Goal: Use online tool/utility: Utilize a website feature to perform a specific function

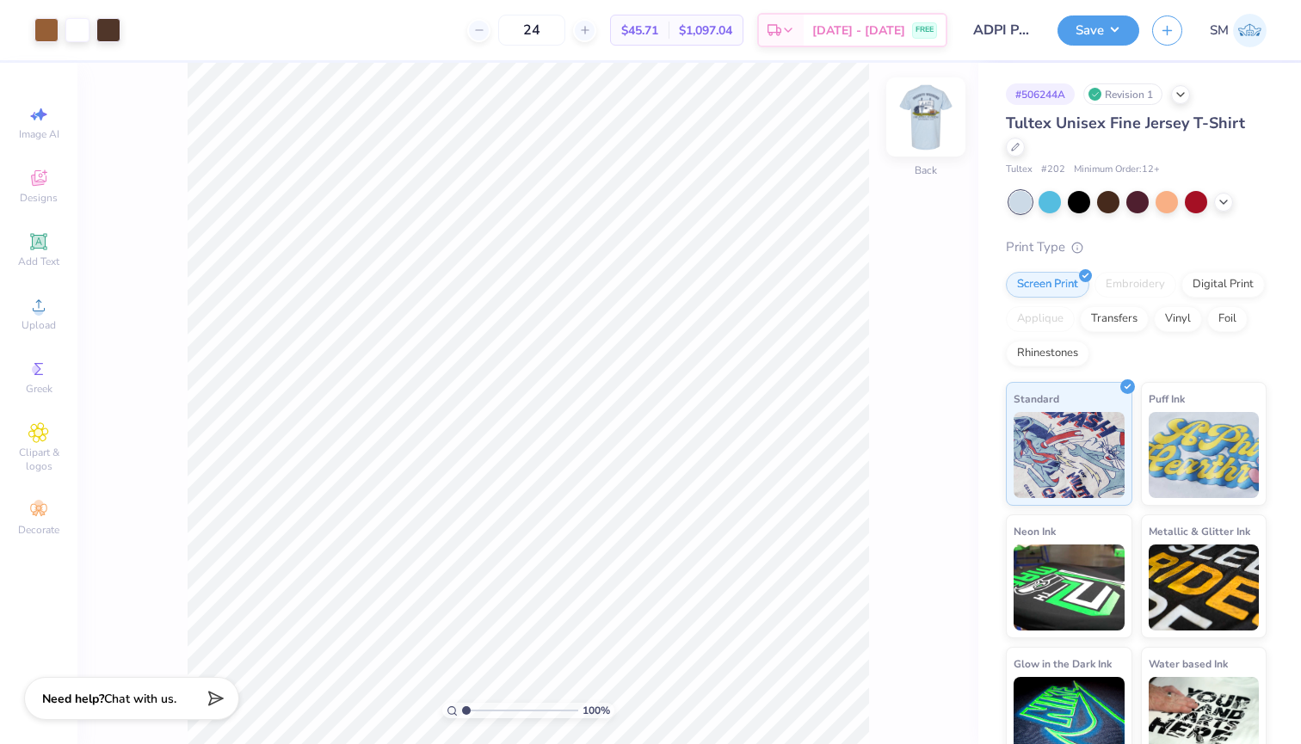
click at [925, 113] on img at bounding box center [925, 117] width 69 height 69
click at [923, 139] on img at bounding box center [925, 117] width 69 height 69
click at [77, 34] on div at bounding box center [77, 28] width 24 height 24
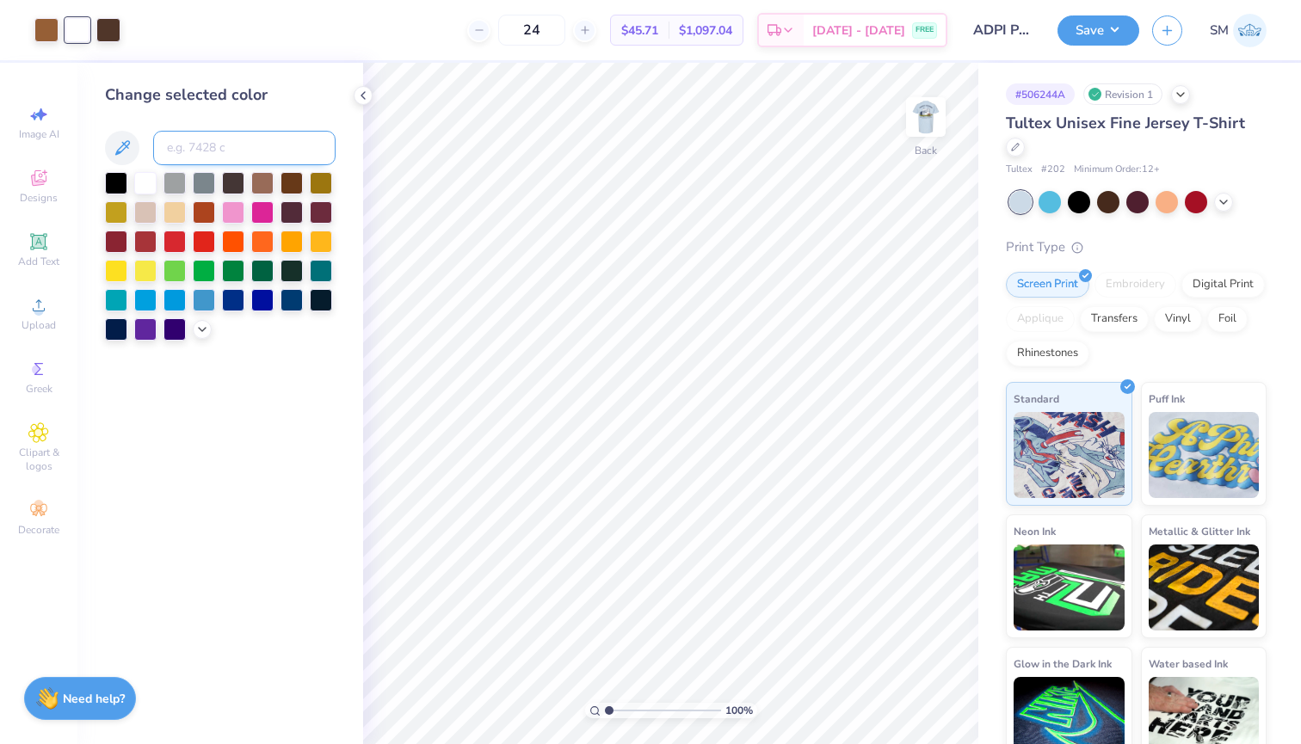
click at [243, 147] on input at bounding box center [244, 148] width 182 height 34
type input "533"
click at [1094, 28] on button "Save" at bounding box center [1098, 28] width 82 height 30
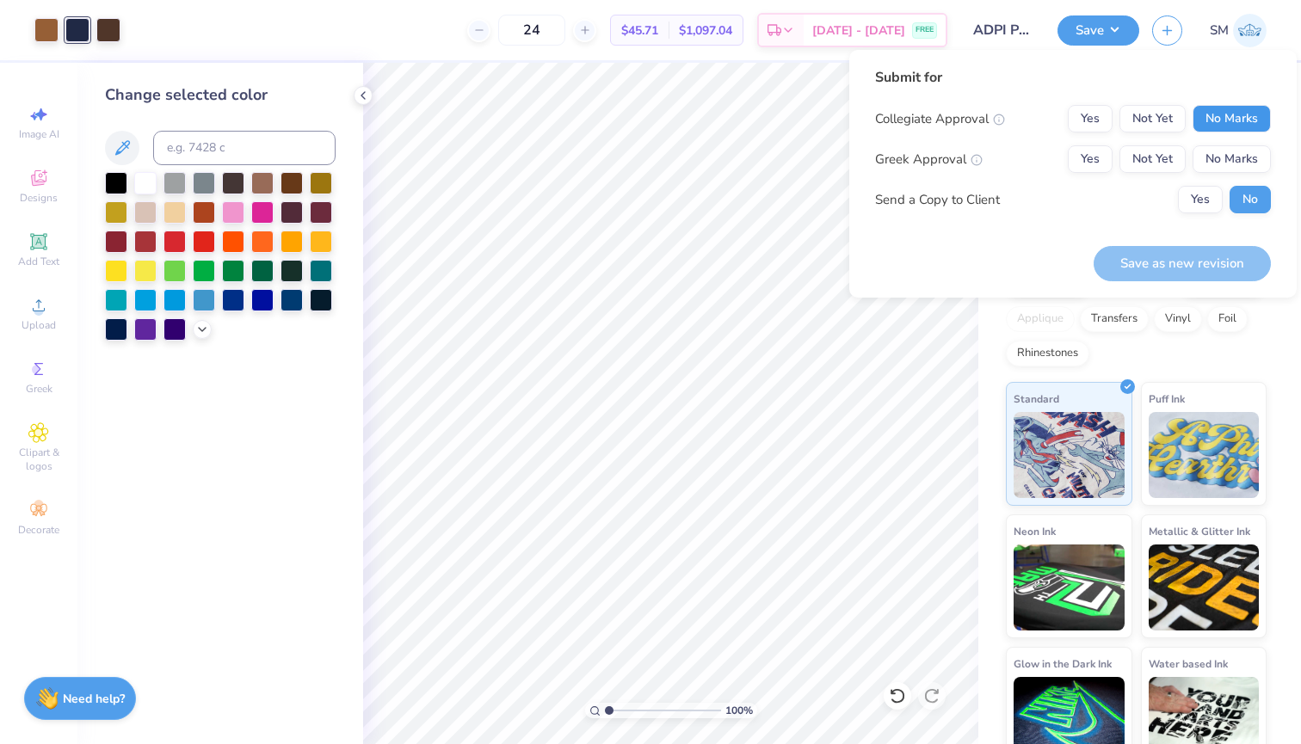
click at [1242, 116] on button "No Marks" at bounding box center [1231, 119] width 78 height 28
click at [1107, 162] on button "Yes" at bounding box center [1090, 159] width 45 height 28
click at [1209, 257] on button "Save as new revision" at bounding box center [1182, 263] width 177 height 35
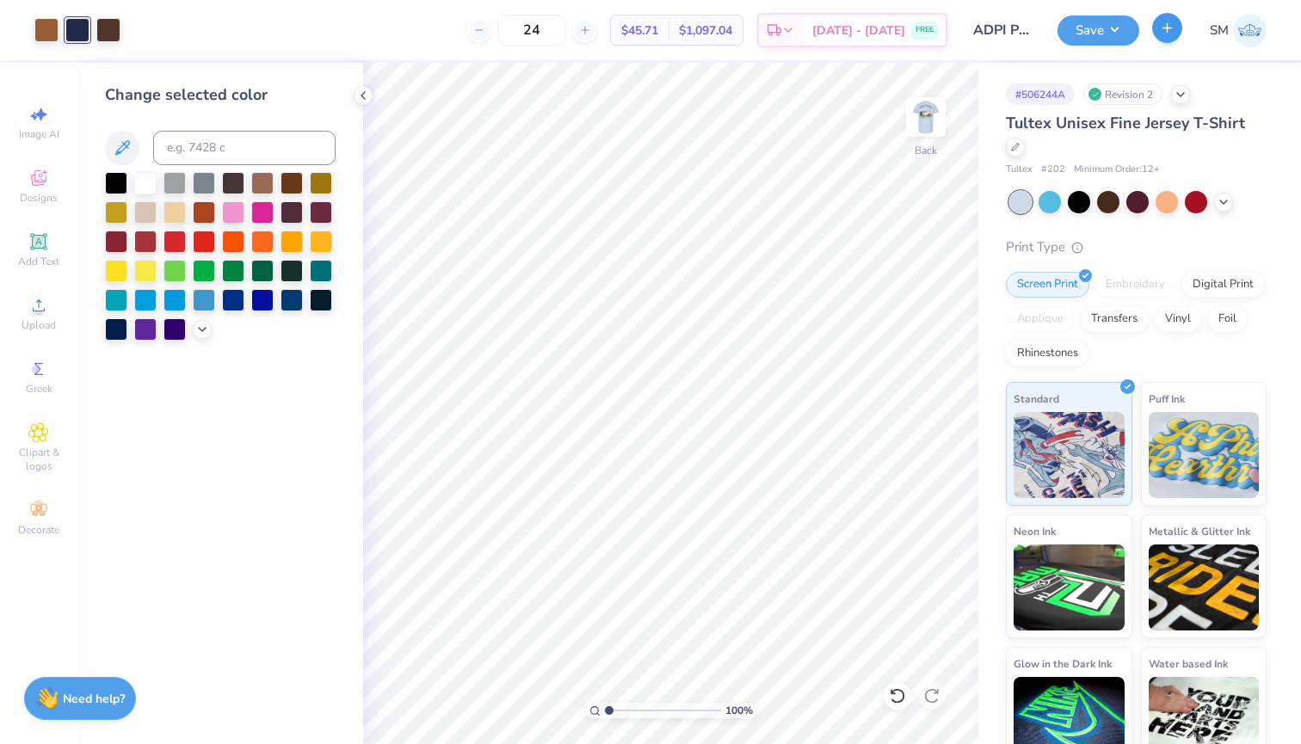
click at [1162, 34] on icon "button" at bounding box center [1167, 28] width 15 height 15
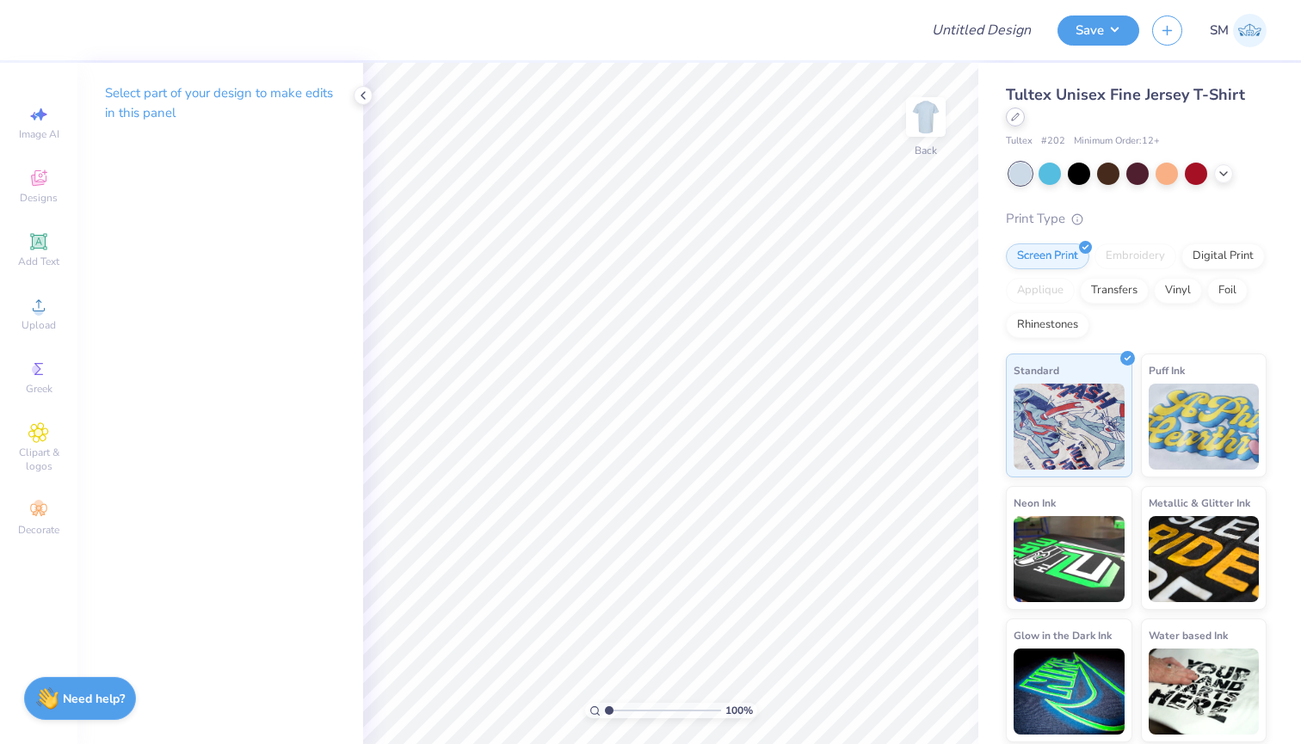
click at [1025, 108] on div at bounding box center [1015, 117] width 19 height 19
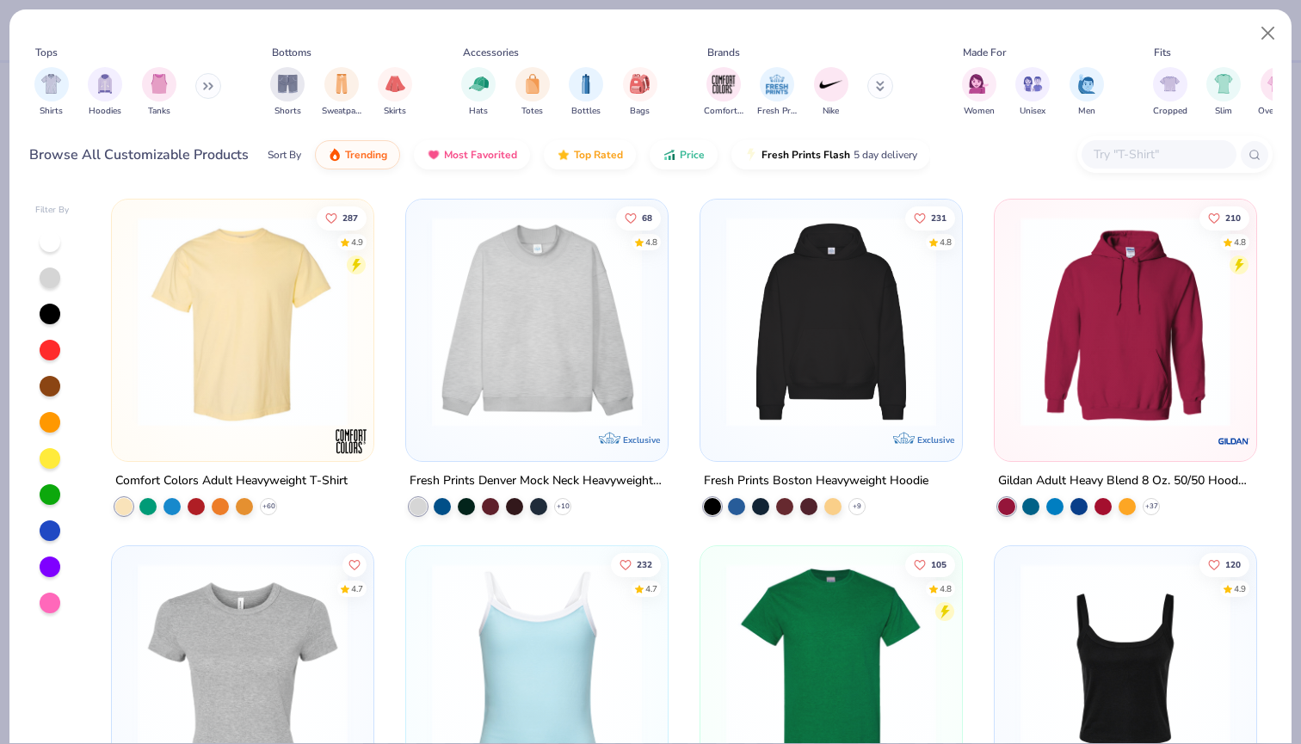
click at [1113, 163] on input "text" at bounding box center [1158, 155] width 132 height 20
click at [1098, 393] on img at bounding box center [1125, 322] width 227 height 210
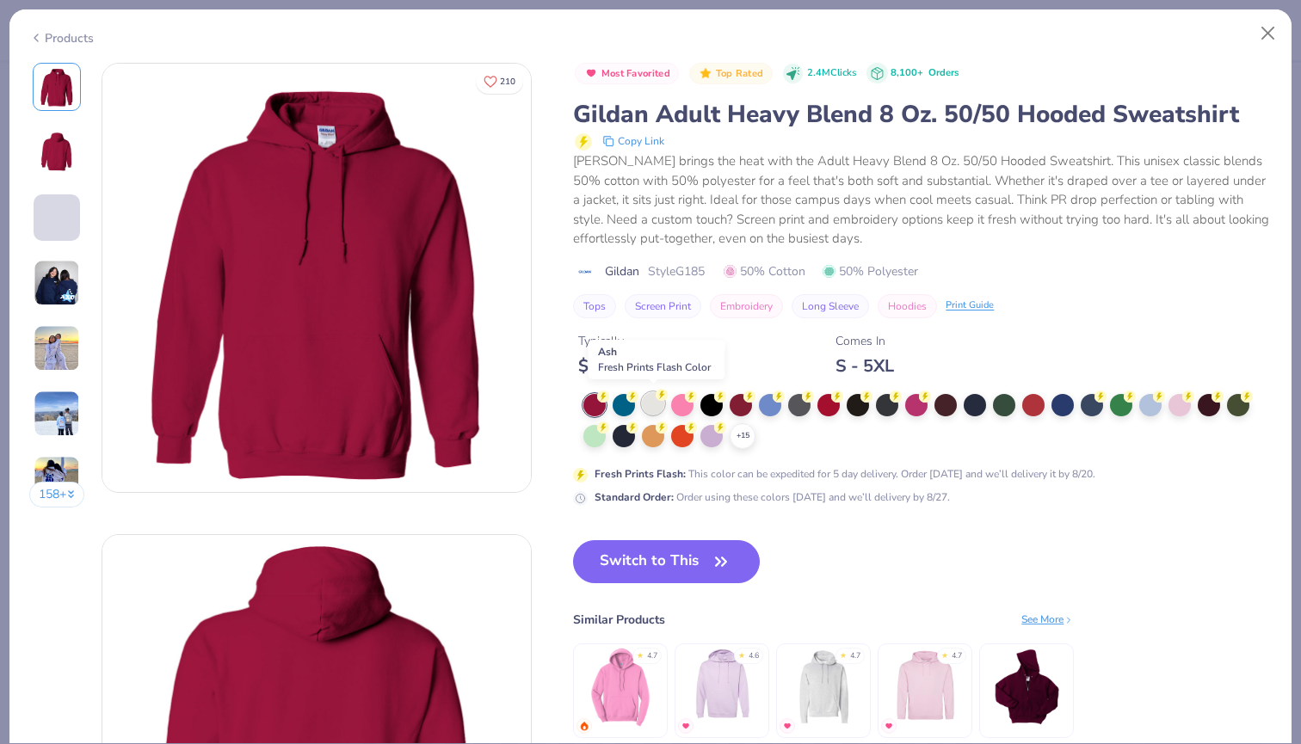
click at [650, 392] on div at bounding box center [653, 403] width 22 height 22
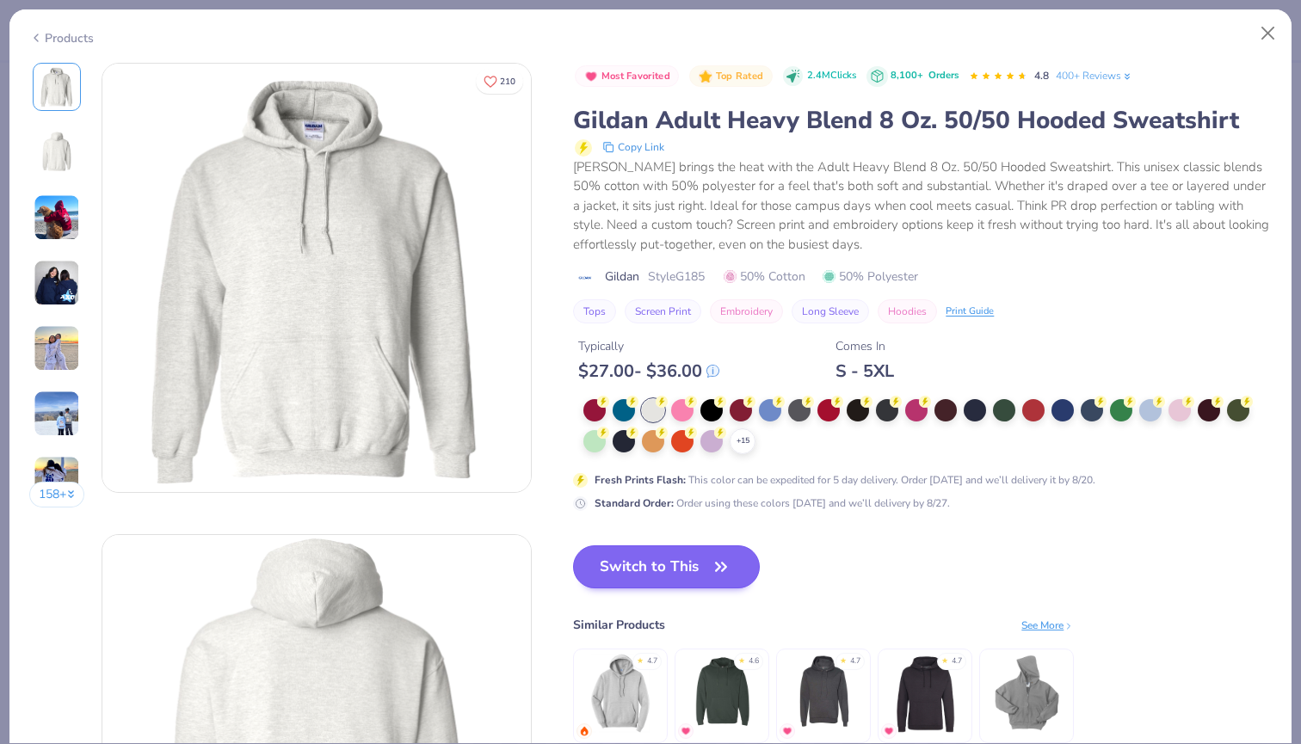
click at [647, 557] on button "Switch to This" at bounding box center [666, 566] width 187 height 43
click at [647, 568] on button "Switch to This" at bounding box center [666, 566] width 187 height 43
click at [712, 576] on icon "button" at bounding box center [721, 567] width 24 height 24
click at [738, 434] on icon at bounding box center [743, 441] width 14 height 14
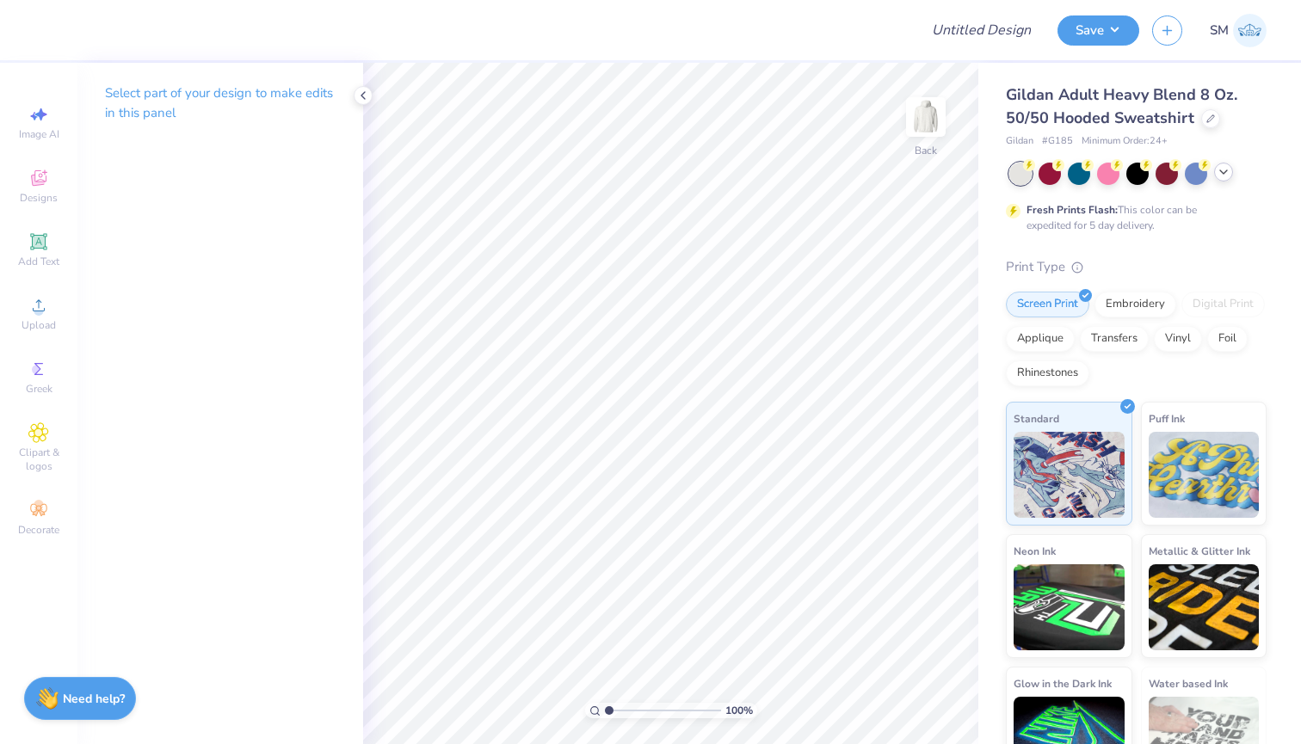
click at [1216, 176] on div at bounding box center [1223, 172] width 19 height 19
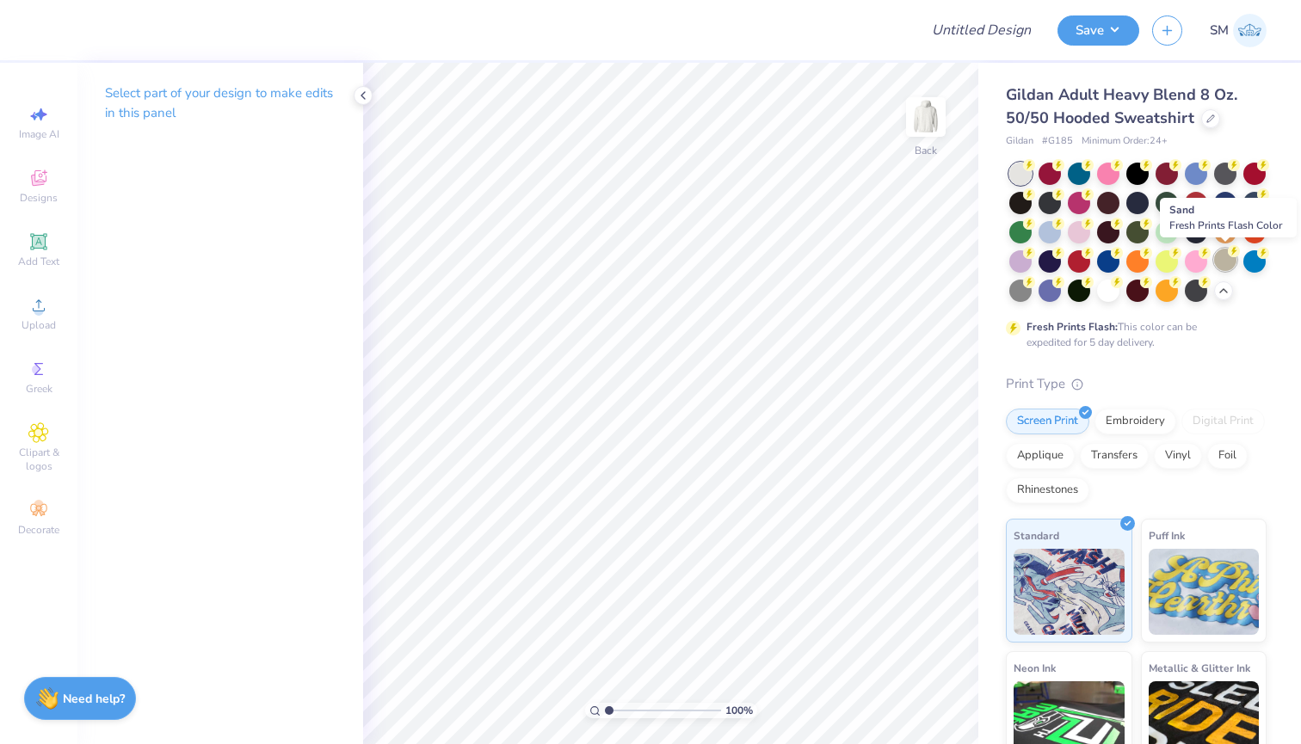
click at [1223, 260] on div at bounding box center [1225, 260] width 22 height 22
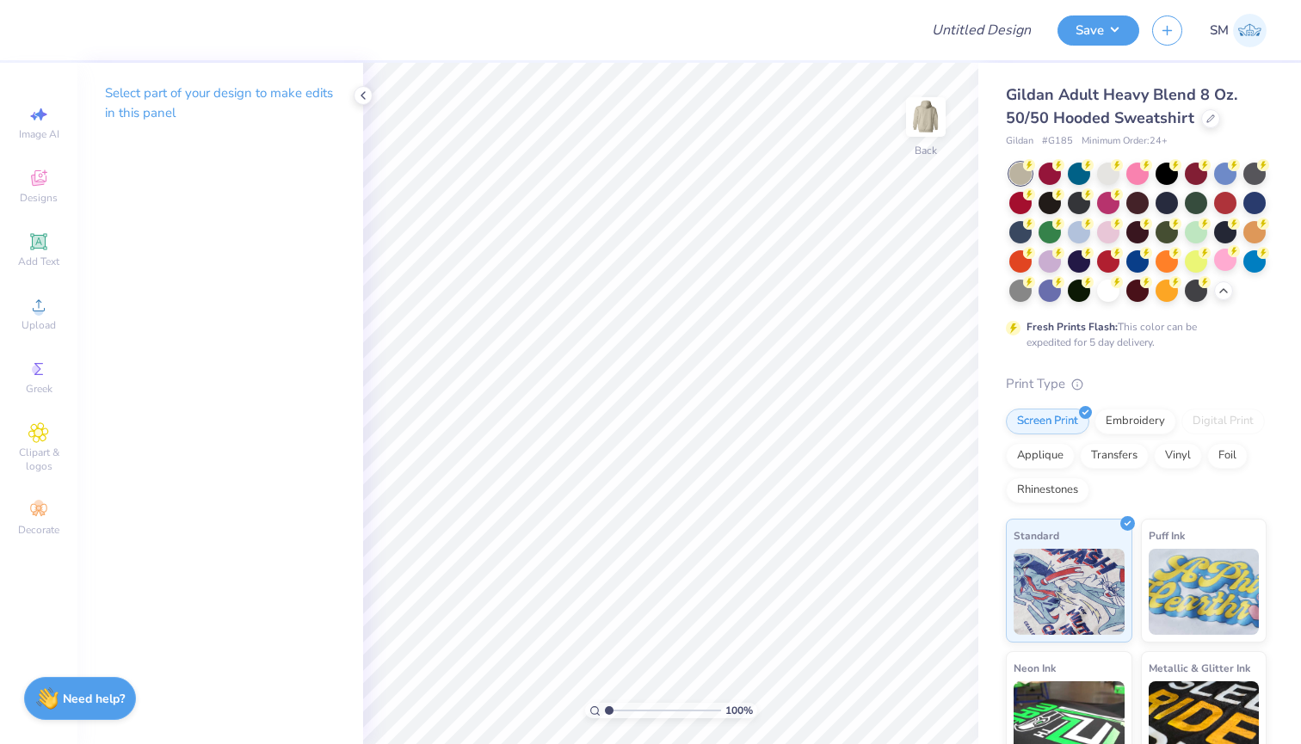
click at [1240, 34] on img at bounding box center [1250, 31] width 34 height 34
